Goal: Find specific page/section: Find specific page/section

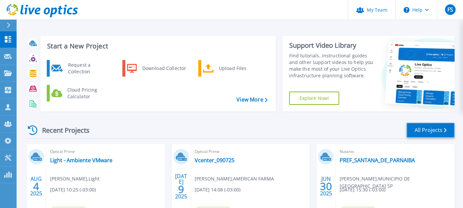
click at [437, 132] on link "All Projects" at bounding box center [431, 130] width 48 height 15
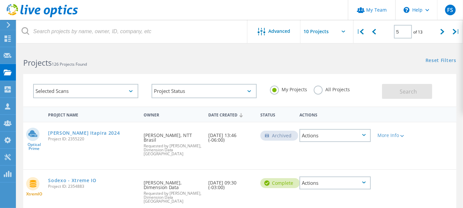
click at [320, 92] on label "All Projects" at bounding box center [332, 89] width 36 height 6
click at [0, 0] on input "All Projects" at bounding box center [0, 0] width 0 height 0
click at [277, 91] on label "My Projects" at bounding box center [288, 89] width 37 height 6
click at [0, 0] on input "My Projects" at bounding box center [0, 0] width 0 height 0
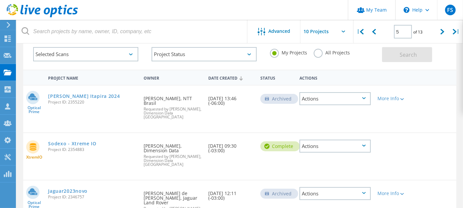
scroll to position [26, 0]
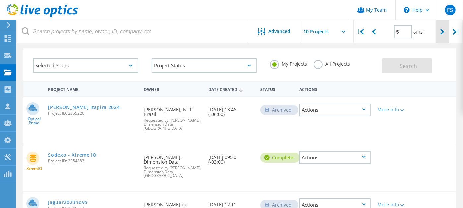
click at [442, 33] on icon at bounding box center [443, 32] width 4 height 6
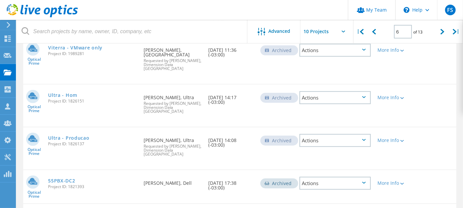
scroll to position [316, 0]
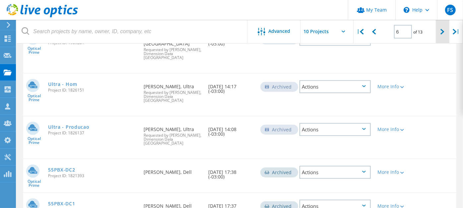
click at [445, 32] on div at bounding box center [443, 32] width 14 height 24
type input "7"
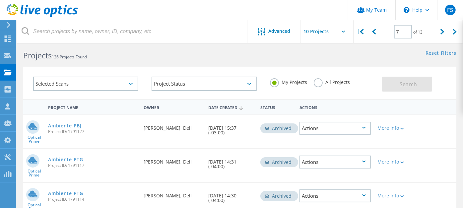
scroll to position [0, 0]
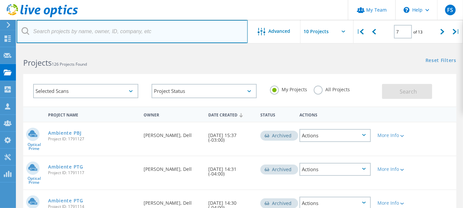
click at [37, 29] on input "text" at bounding box center [132, 31] width 231 height 23
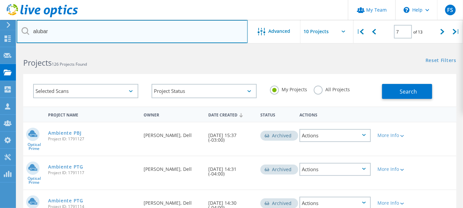
type input "alubar"
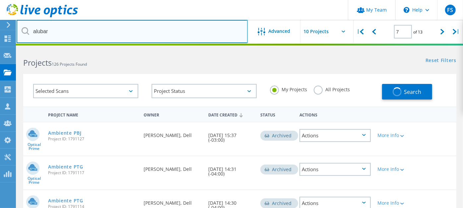
type input "1"
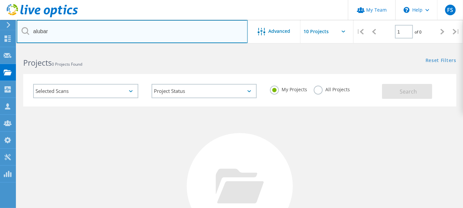
click at [120, 28] on input "alubar" at bounding box center [132, 31] width 231 height 23
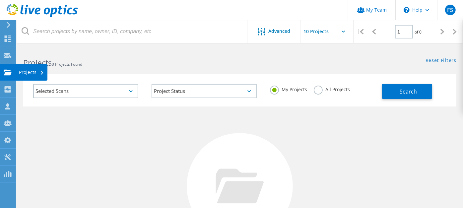
click at [7, 76] on div at bounding box center [8, 73] width 8 height 7
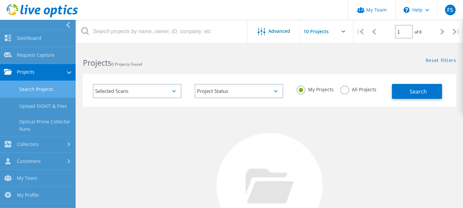
click at [28, 71] on link "Projects" at bounding box center [38, 72] width 76 height 17
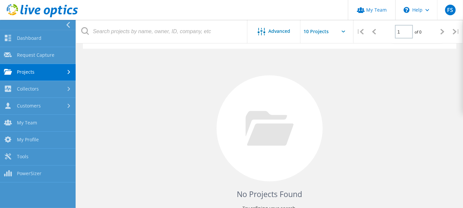
scroll to position [97, 0]
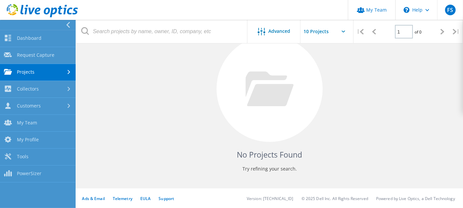
click at [323, 33] on input "text" at bounding box center [334, 31] width 66 height 23
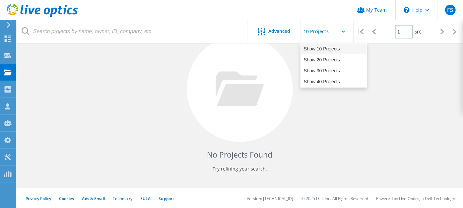
click at [323, 50] on div "Show 10 Projects" at bounding box center [334, 48] width 66 height 11
type input "Show 10 Projects"
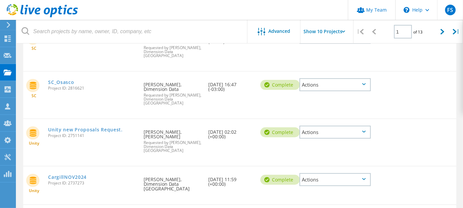
scroll to position [146, 0]
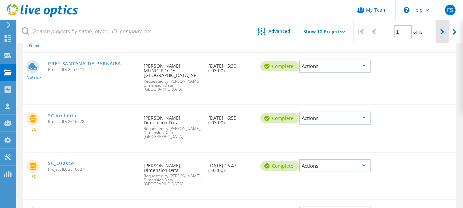
click at [442, 31] on icon at bounding box center [443, 32] width 4 height 6
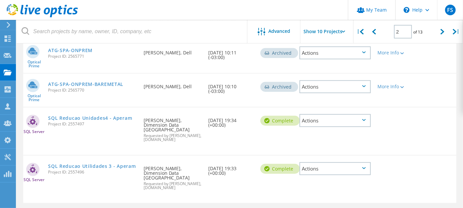
scroll to position [301, 0]
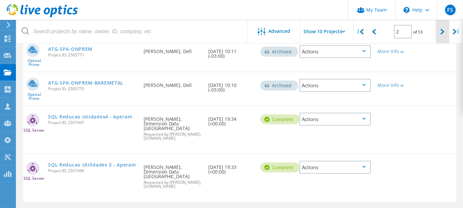
click at [442, 30] on icon at bounding box center [443, 32] width 4 height 6
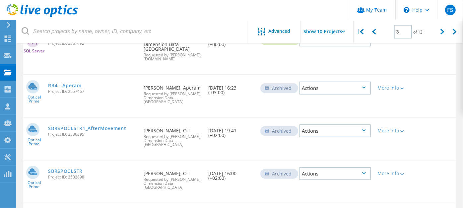
scroll to position [155, 0]
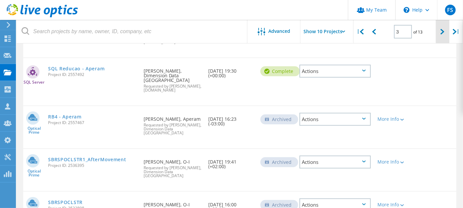
click at [442, 34] on icon at bounding box center [443, 32] width 4 height 6
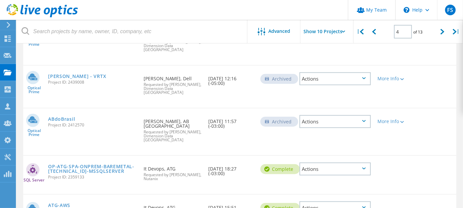
scroll to position [320, 0]
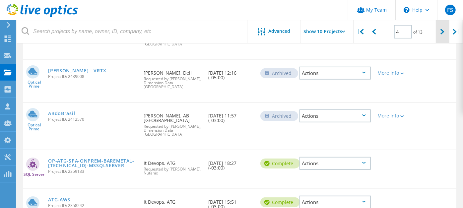
click at [441, 32] on icon at bounding box center [443, 32] width 4 height 6
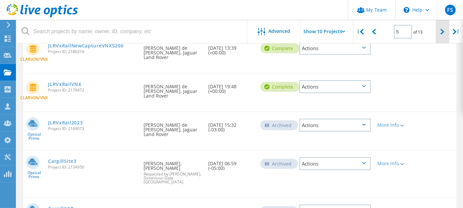
click at [444, 30] on icon at bounding box center [443, 32] width 4 height 6
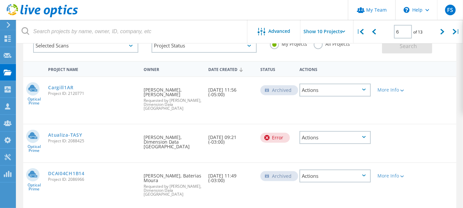
scroll to position [0, 0]
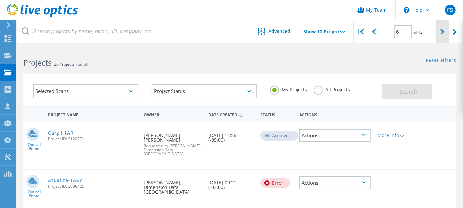
click at [443, 31] on icon at bounding box center [443, 32] width 4 height 6
type input "7"
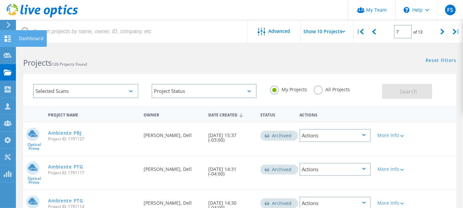
click at [10, 39] on use at bounding box center [8, 39] width 6 height 6
